Goal: Share content

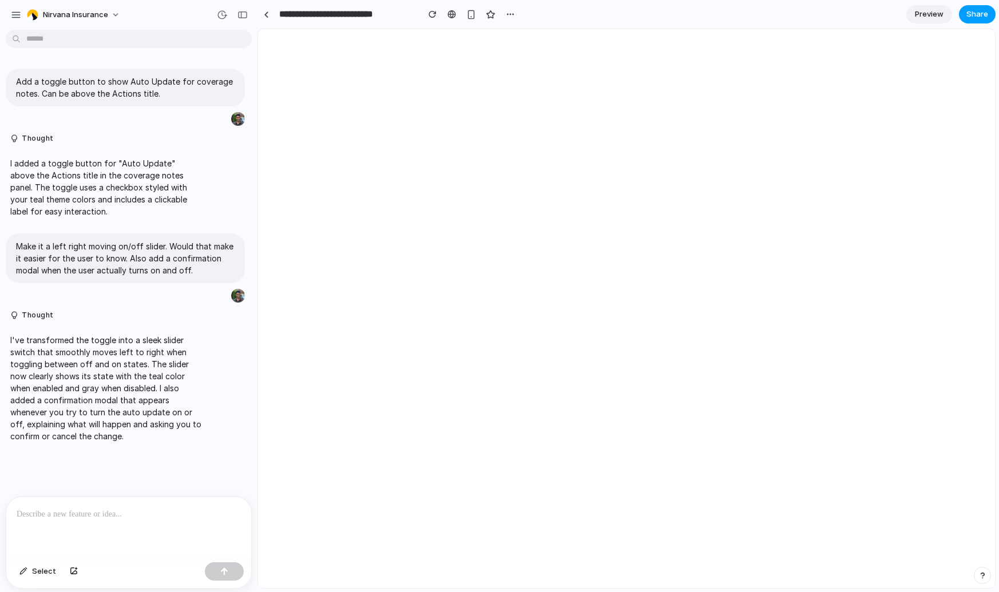
click at [981, 15] on span "Share" at bounding box center [977, 14] width 22 height 11
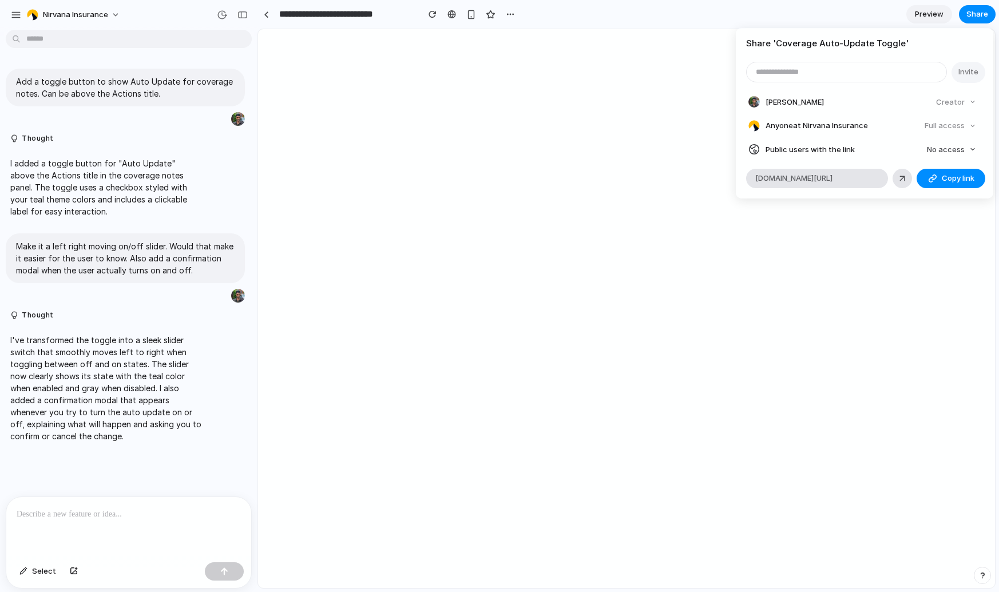
click at [935, 126] on div "Full access" at bounding box center [950, 126] width 61 height 16
click at [940, 153] on span "No access" at bounding box center [946, 149] width 38 height 11
click at [939, 195] on span "Full access" at bounding box center [935, 191] width 40 height 11
click at [954, 176] on span "Copy link" at bounding box center [958, 178] width 33 height 11
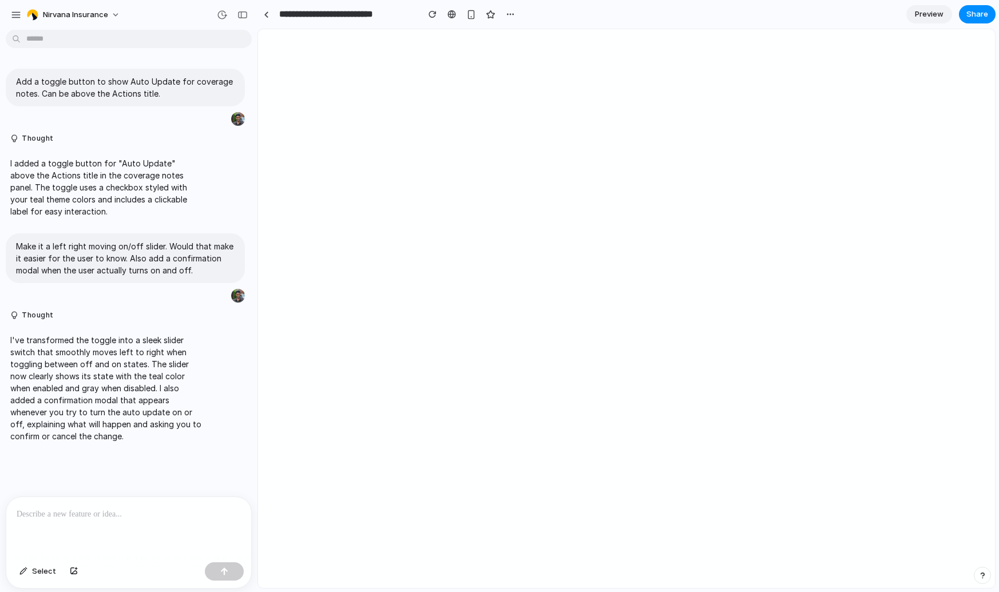
click at [716, 305] on div "Share ' Coverage Auto-Update Toggle ' Invite Akhilesh Koppineni Creator Anyone …" at bounding box center [499, 296] width 999 height 592
click at [247, 22] on button "button" at bounding box center [242, 15] width 18 height 18
